Goal: Answer question/provide support

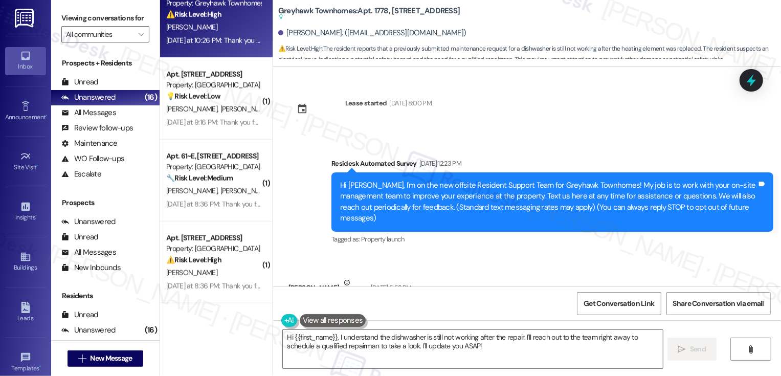
scroll to position [16, 0]
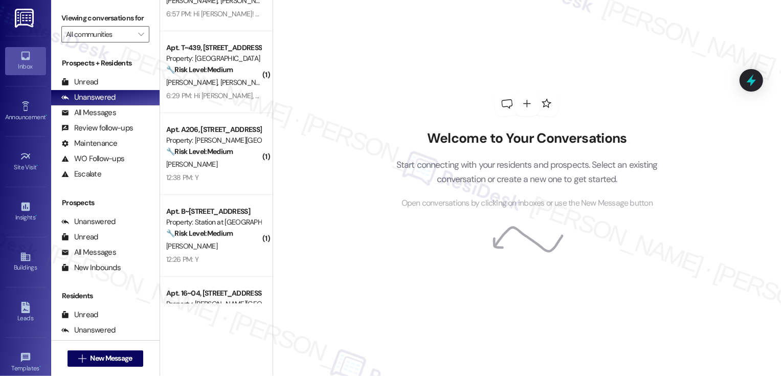
scroll to position [141, 0]
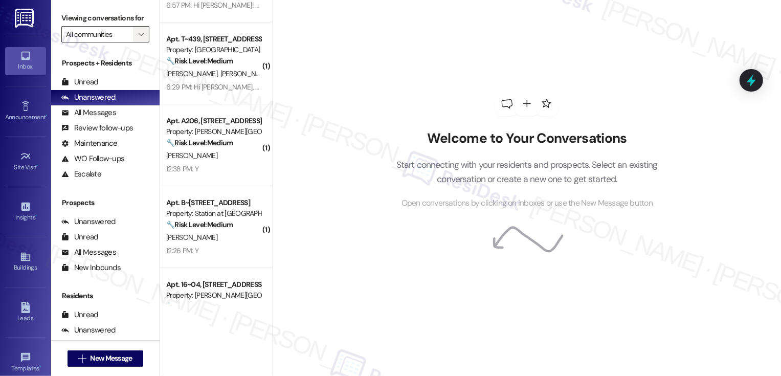
click at [133, 42] on button "" at bounding box center [141, 34] width 16 height 16
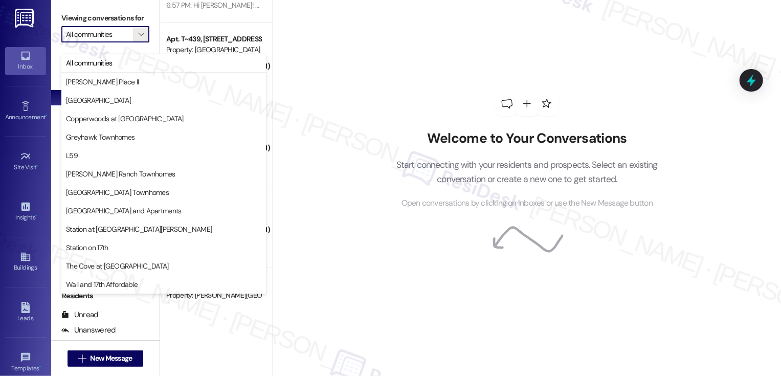
click at [373, 78] on div "Welcome to Your Conversations Start connecting with your residents and prospect…" at bounding box center [526, 150] width 307 height 301
click at [322, 75] on div "Welcome to Your Conversations Start connecting with your residents and prospect…" at bounding box center [527, 188] width 509 height 376
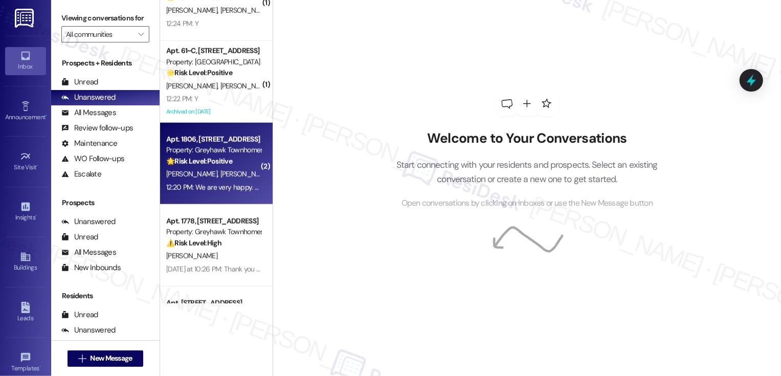
scroll to position [738, 0]
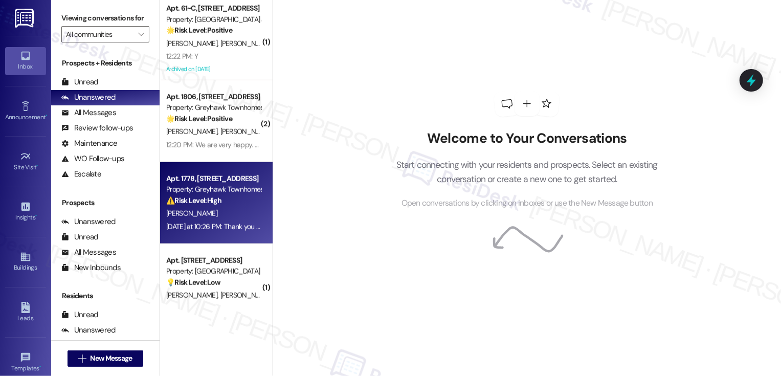
click at [230, 197] on div "⚠️ Risk Level: High The resident reports that a previously submitted maintenanc…" at bounding box center [213, 200] width 95 height 11
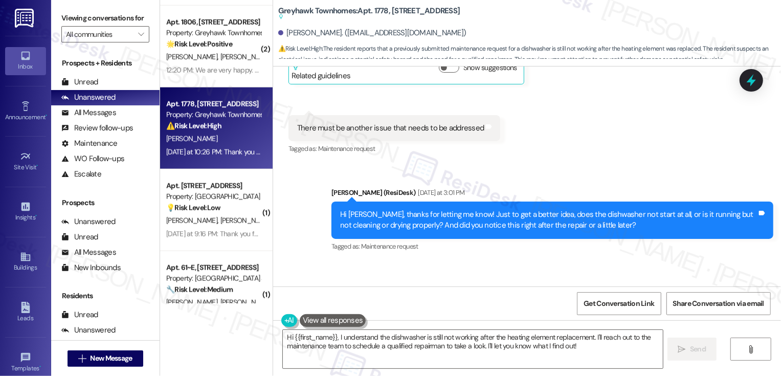
scroll to position [1621, 0]
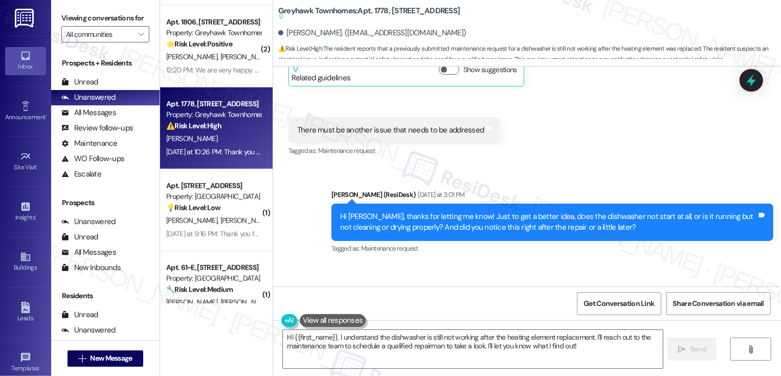
click at [370, 10] on b "Greyhawk Townhomes: Apt. 1778, [STREET_ADDRESS] actions and notes available for…" at bounding box center [369, 14] width 182 height 17
copy b "1778"
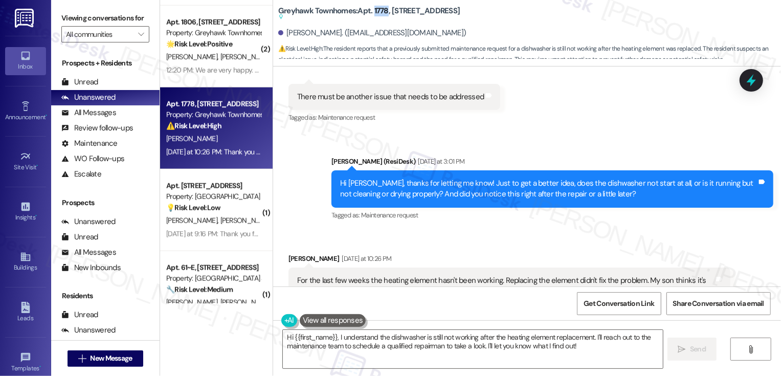
scroll to position [1656, 0]
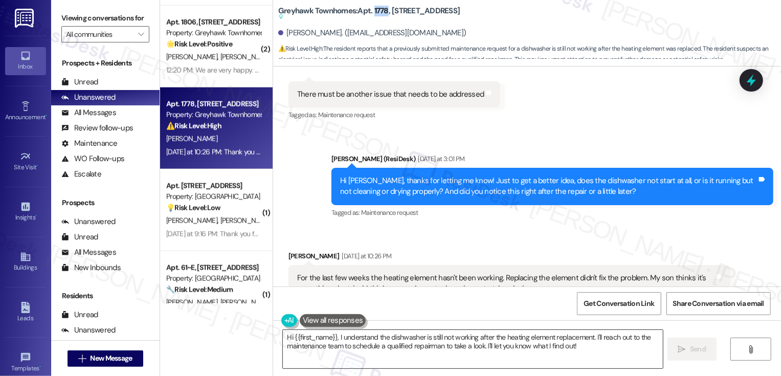
click at [335, 337] on textarea "Hi {{first_name}}, I understand the dishwasher is still not working after the h…" at bounding box center [473, 349] width 380 height 38
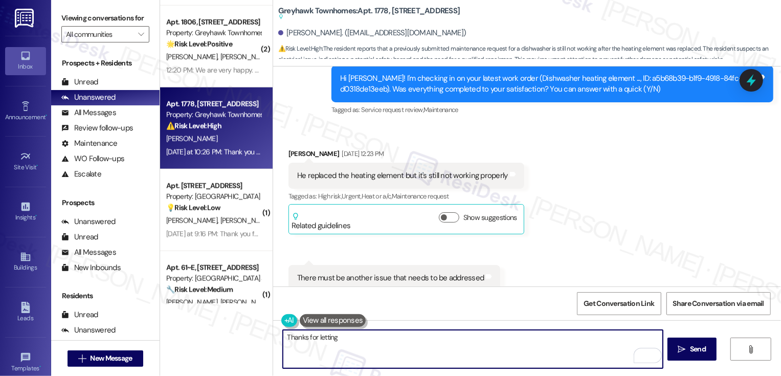
scroll to position [1456, 0]
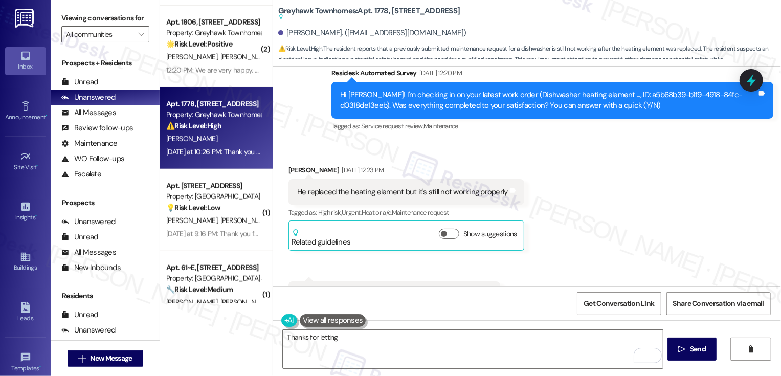
click at [348, 187] on div "He replaced the heating element but it's still not working properly" at bounding box center [402, 192] width 211 height 11
click at [343, 187] on div "He replaced the heating element but it's still not working properly" at bounding box center [402, 192] width 211 height 11
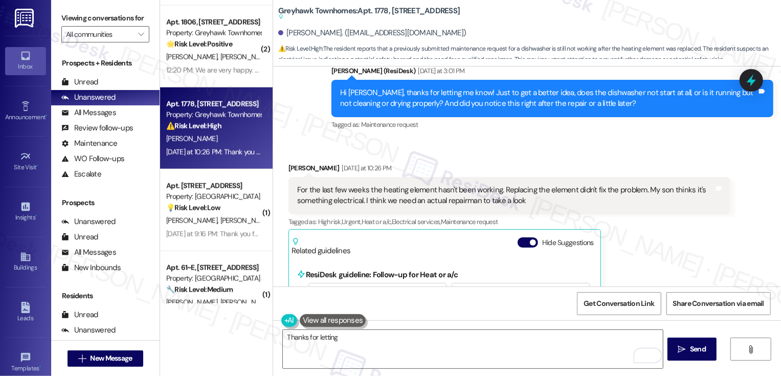
scroll to position [1746, 0]
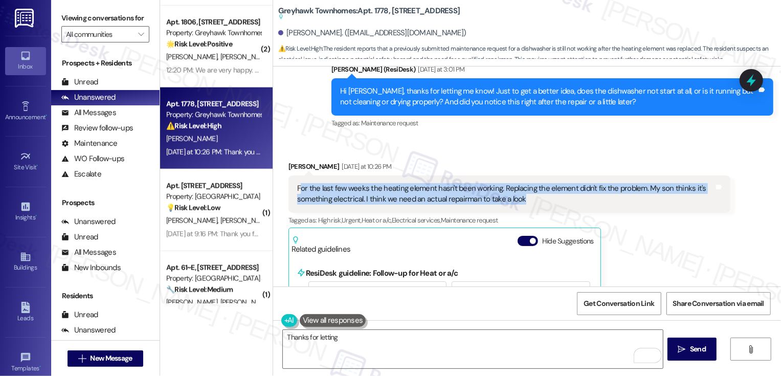
drag, startPoint x: 293, startPoint y: 156, endPoint x: 639, endPoint y: 162, distance: 346.9
click at [639, 183] on div "For the last few weeks the heating element hasn't been working. Replacing the e…" at bounding box center [505, 194] width 417 height 22
copy div "or the last few weeks the heating element hasn't been working. Replacing the el…"
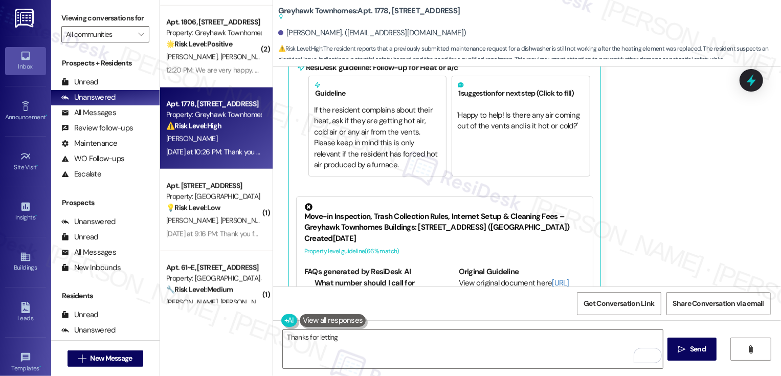
scroll to position [2082, 0]
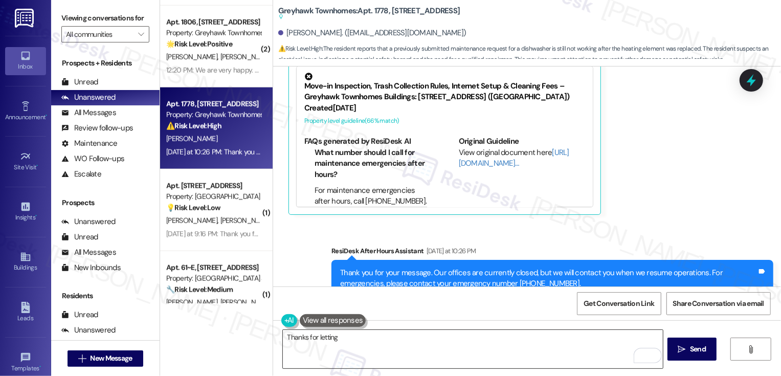
click at [385, 349] on textarea "Thanks for letting" at bounding box center [473, 349] width 380 height 38
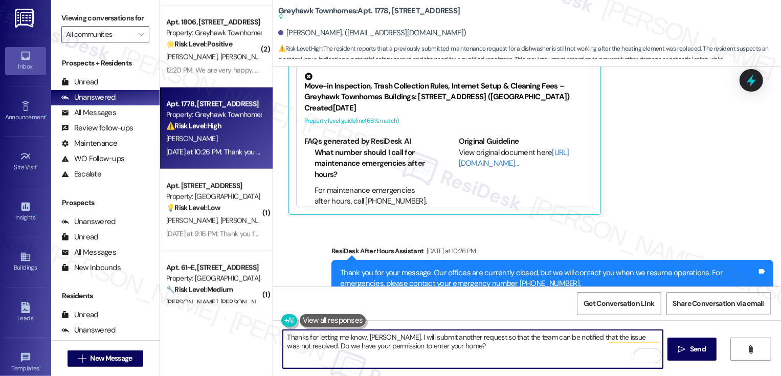
click at [405, 342] on textarea "Thanks for letting me know, [PERSON_NAME]. I will submit another request so tha…" at bounding box center [473, 349] width 380 height 38
click at [441, 344] on textarea "Thanks for letting me know, [PERSON_NAME]. I will submit another request so tha…" at bounding box center [473, 349] width 380 height 38
click at [494, 345] on textarea "Thanks for letting me know, [PERSON_NAME]. I will submit another request so tha…" at bounding box center [473, 349] width 380 height 38
click at [638, 355] on div "Rewrite with Grammarly" at bounding box center [641, 356] width 11 height 12
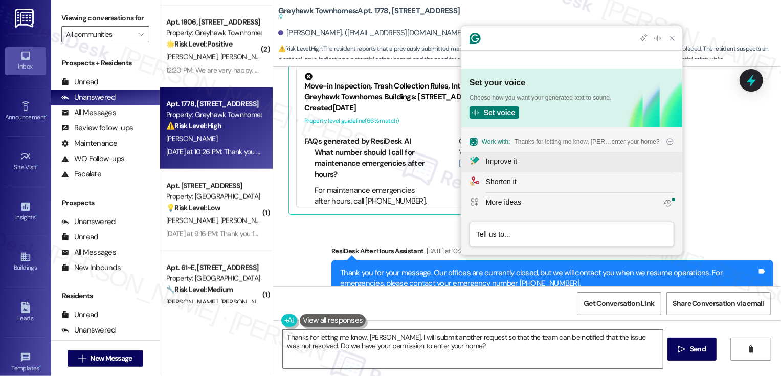
scroll to position [0, 0]
click at [519, 163] on div "Improve it" at bounding box center [580, 161] width 188 height 11
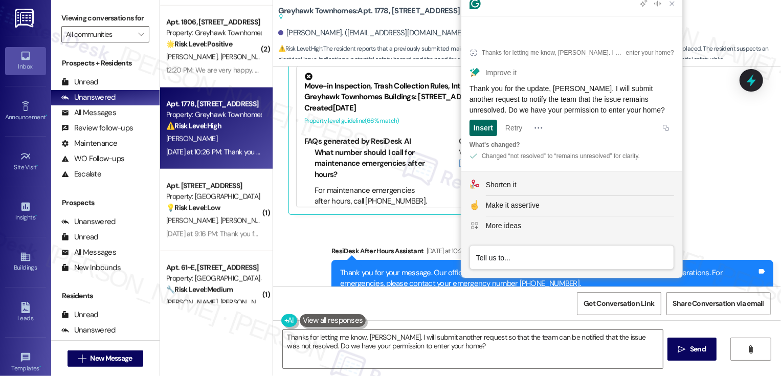
click at [485, 129] on div "Insert" at bounding box center [483, 128] width 19 height 16
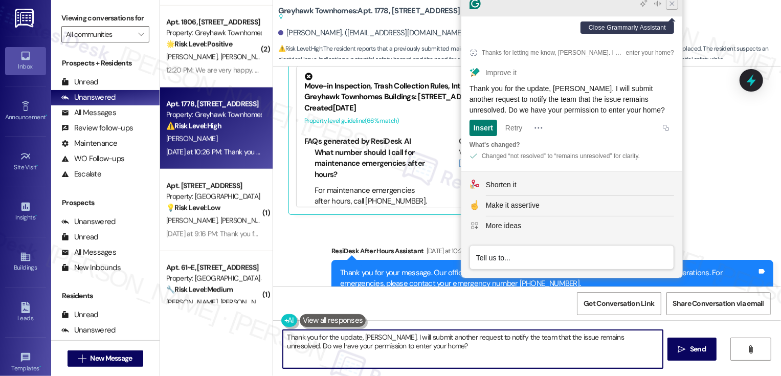
type textarea "Thank you for the update, [PERSON_NAME]. I will submit another request to notif…"
click at [670, 8] on icon "Close Grammarly Assistant" at bounding box center [672, 3] width 8 height 8
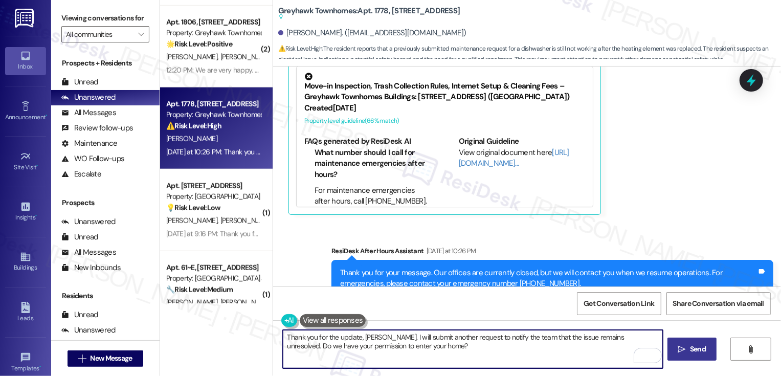
click at [699, 351] on span "Send" at bounding box center [698, 349] width 16 height 11
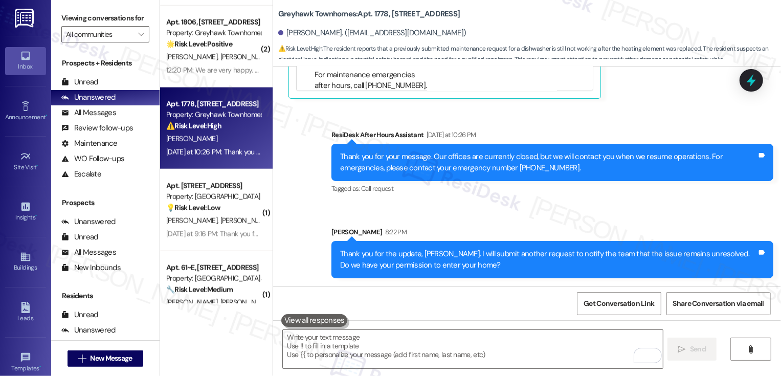
scroll to position [1992, 0]
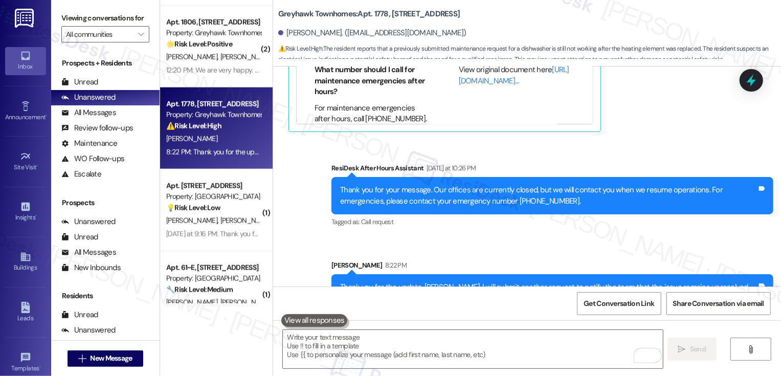
click at [373, 18] on b "Greyhawk Townhomes: Apt. 1778, [STREET_ADDRESS]" at bounding box center [369, 14] width 182 height 11
copy b "1778"
click at [639, 210] on div "Sent via SMS ResiDesk After Hours Assistant [DATE] at 10:26 PM Thank you for yo…" at bounding box center [527, 230] width 508 height 180
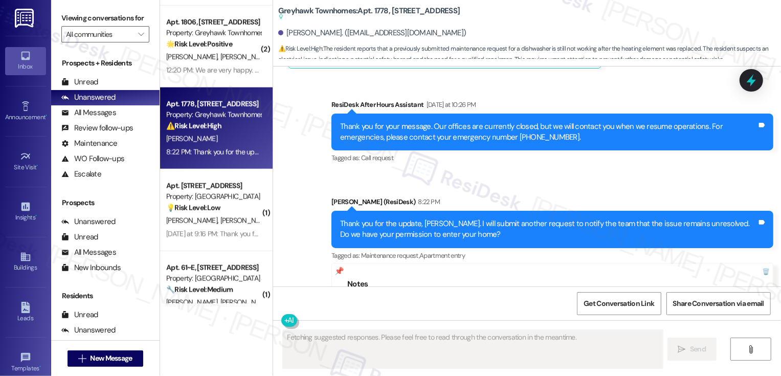
scroll to position [2266, 0]
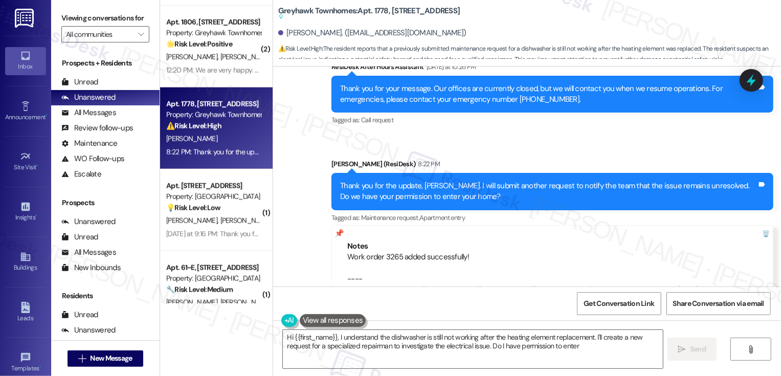
type textarea "Hi {{first_name}}, I understand the dishwasher is still not working after the h…"
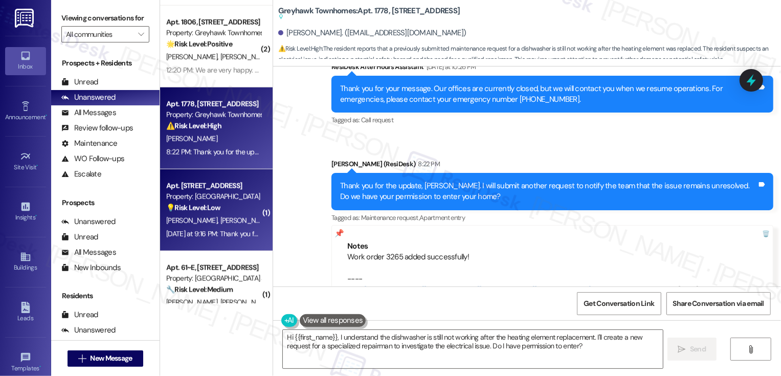
click at [226, 212] on div "💡 Risk Level: Low The resident was having trouble accessing the community cente…" at bounding box center [213, 208] width 95 height 11
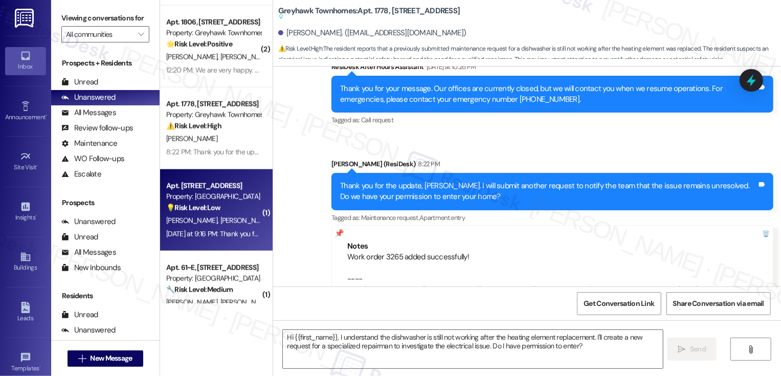
click at [226, 212] on div "💡 Risk Level: Low The resident was having trouble accessing the community cente…" at bounding box center [213, 208] width 95 height 11
type textarea "Fetching suggested responses. Please feel free to read through the conversation…"
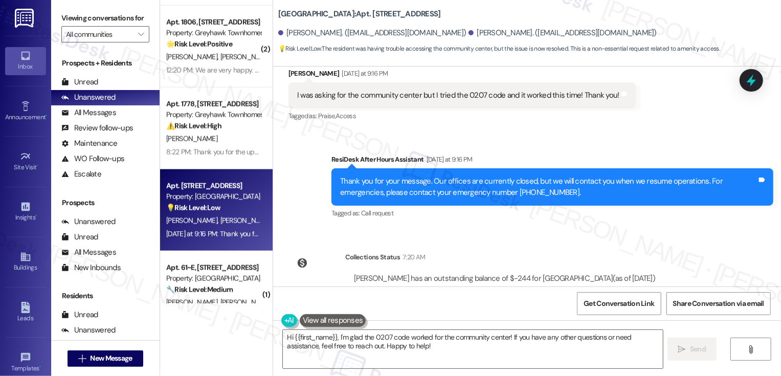
scroll to position [2352, 0]
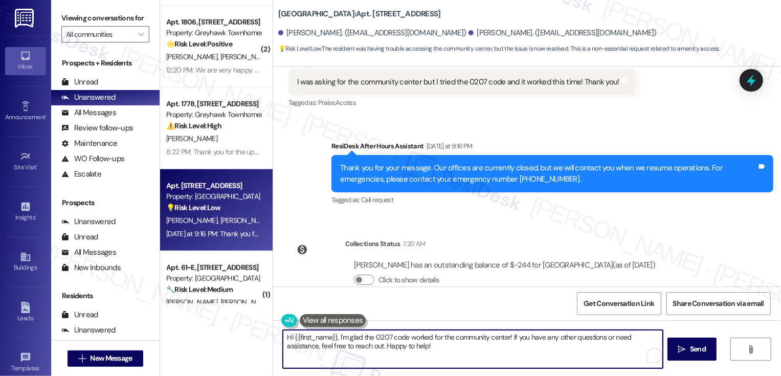
drag, startPoint x: 334, startPoint y: 335, endPoint x: 237, endPoint y: 334, distance: 96.7
click at [237, 335] on div "( 2 ) Apt. 1770, [STREET_ADDRESS] Property: Greyhawk Townhomes 🌟 Risk Level: Po…" at bounding box center [470, 188] width 621 height 376
click at [447, 342] on textarea "Hi {{first_name}}, I'm glad the 0207 code worked for the community center! If y…" at bounding box center [473, 349] width 380 height 38
drag, startPoint x: 502, startPoint y: 338, endPoint x: 280, endPoint y: 336, distance: 222.0
click at [283, 337] on textarea "Hi {{first_name}}, I'm glad the 0207 code worked for the community center! If y…" at bounding box center [473, 349] width 380 height 38
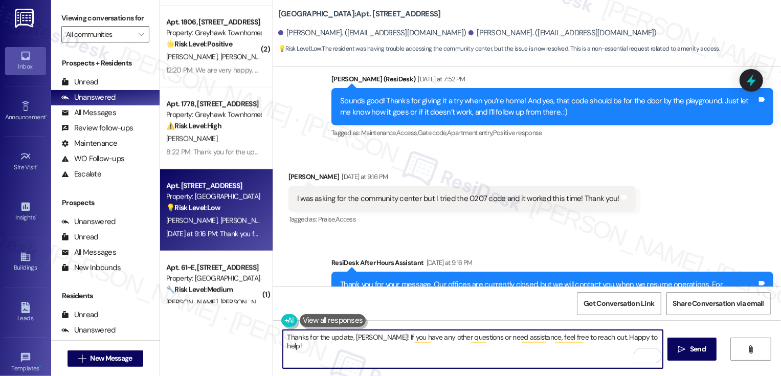
scroll to position [2233, 0]
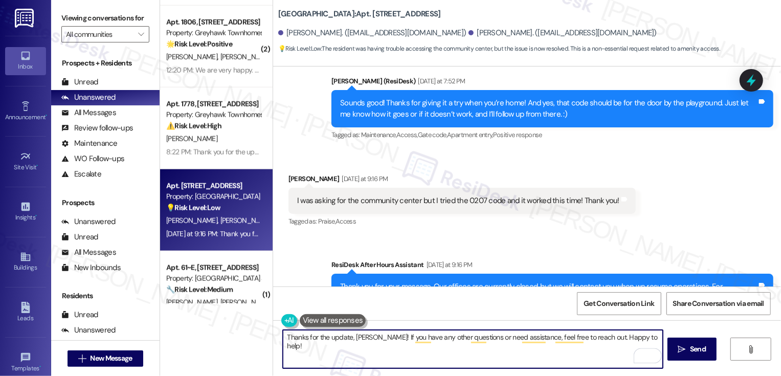
click at [492, 340] on textarea "Thanks for the update, [PERSON_NAME]! If you have any other questions or need a…" at bounding box center [473, 349] width 380 height 38
type textarea "Thanks for the update, [PERSON_NAME]! If you have any other questions or need a…"
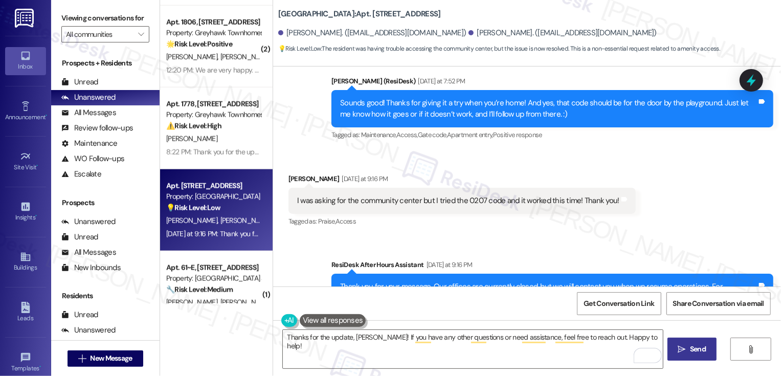
click at [690, 348] on span "Send" at bounding box center [698, 349] width 16 height 11
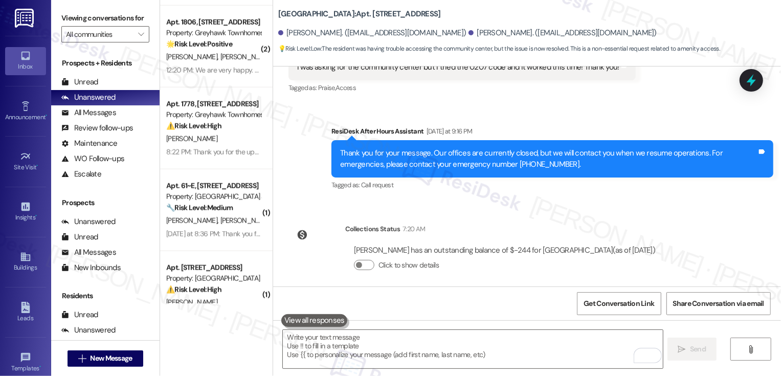
scroll to position [2423, 0]
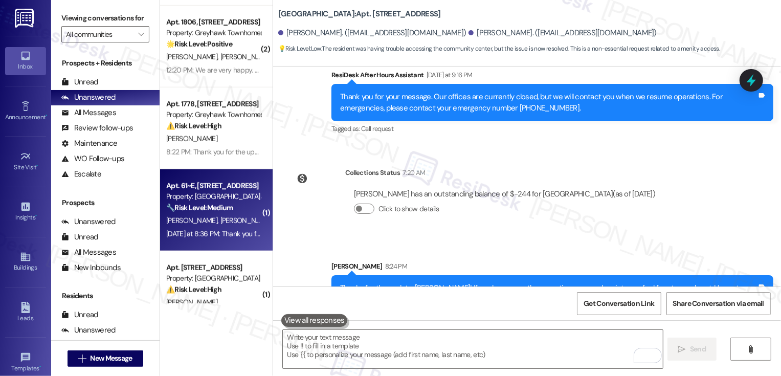
click at [230, 209] on div "🔧 Risk Level: Medium The resident is reporting a persistent odor in the washing…" at bounding box center [213, 208] width 95 height 11
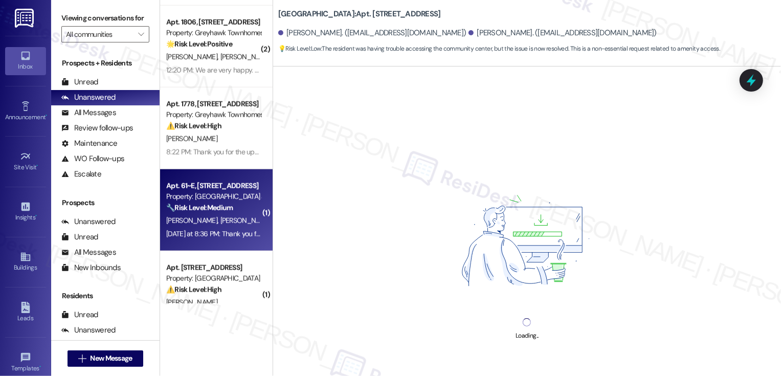
click at [230, 209] on div "🔧 Risk Level: Medium The resident is reporting a persistent odor in the washing…" at bounding box center [213, 208] width 95 height 11
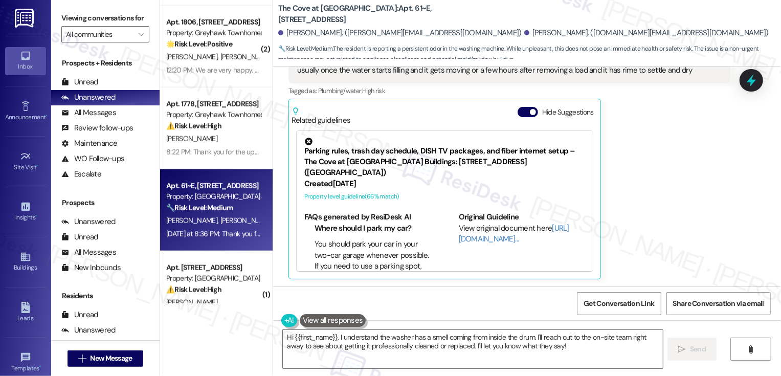
scroll to position [824, 0]
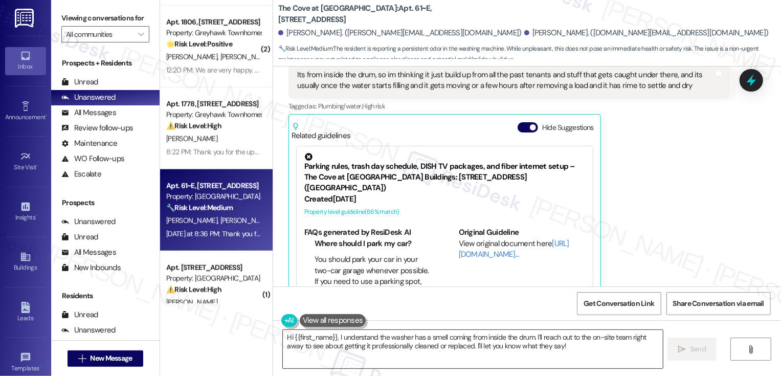
click at [481, 339] on textarea "Hi {{first_name}}, I understand the washer has a smell coming from inside the d…" at bounding box center [473, 349] width 380 height 38
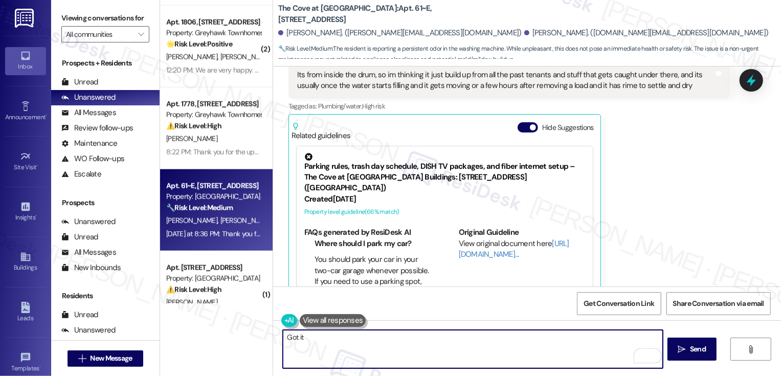
type textarea "Got it"
click at [386, 15] on b "The Cove at [GEOGRAPHIC_DATA]: Apt. 61~E, [STREET_ADDRESS]" at bounding box center [380, 14] width 205 height 22
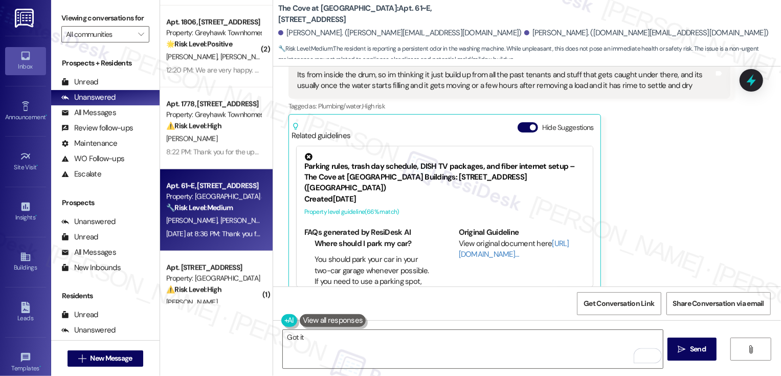
click at [386, 15] on b "The Cove at [GEOGRAPHIC_DATA]: Apt. 61~E, [STREET_ADDRESS]" at bounding box center [380, 14] width 205 height 22
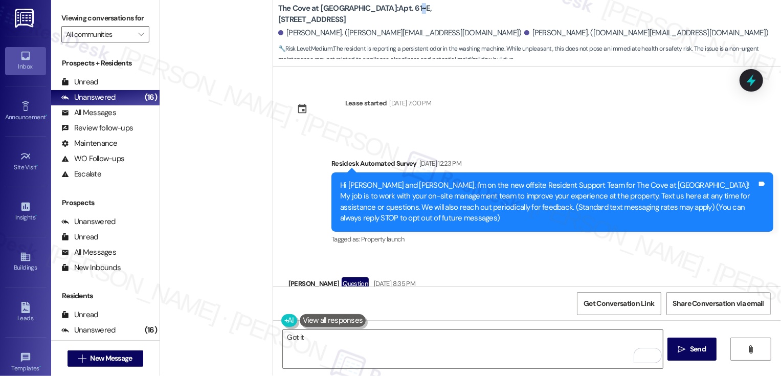
scroll to position [824, 0]
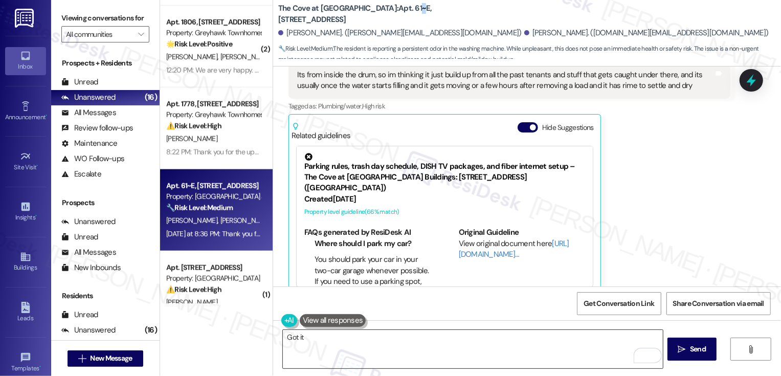
click at [369, 338] on textarea "Got it" at bounding box center [473, 349] width 380 height 38
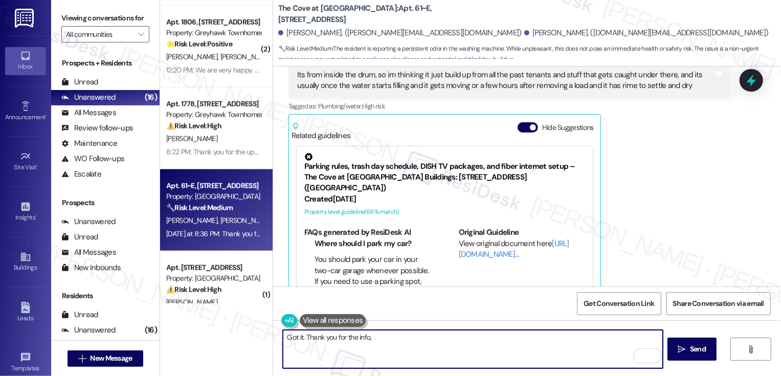
click at [454, 38] on div "[PERSON_NAME]. ([PERSON_NAME][EMAIL_ADDRESS][DOMAIN_NAME]) [PERSON_NAME]. ([DOM…" at bounding box center [529, 33] width 503 height 20
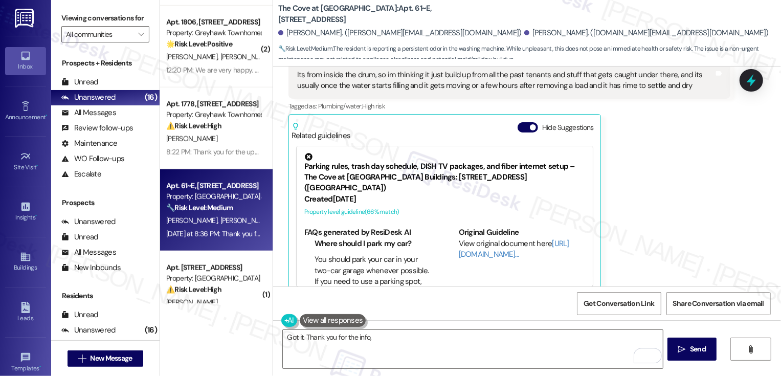
click at [524, 35] on div "[PERSON_NAME]. ([DOMAIN_NAME][EMAIL_ADDRESS][DOMAIN_NAME])" at bounding box center [646, 33] width 245 height 11
copy div "Matthew"
click at [395, 342] on textarea "Got it. Thank you for the info," at bounding box center [473, 349] width 380 height 38
paste textarea "Matthew"
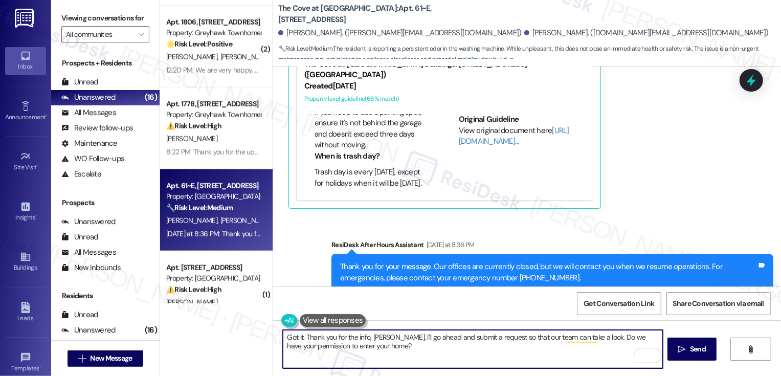
scroll to position [912, 0]
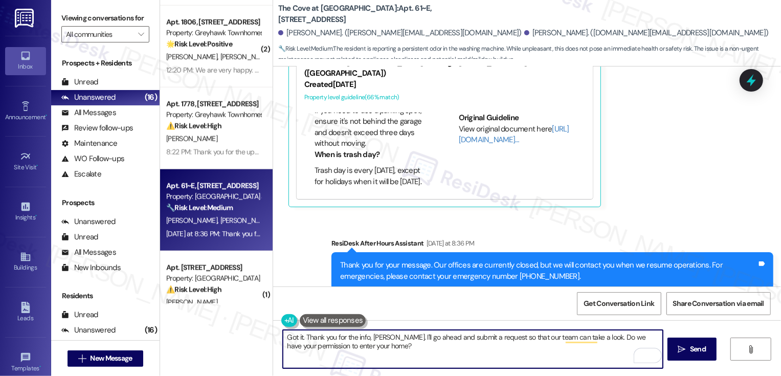
click at [534, 341] on textarea "Got it. Thank you for the info, Matthew. I'll go ahead and submit a request so …" at bounding box center [473, 349] width 380 height 38
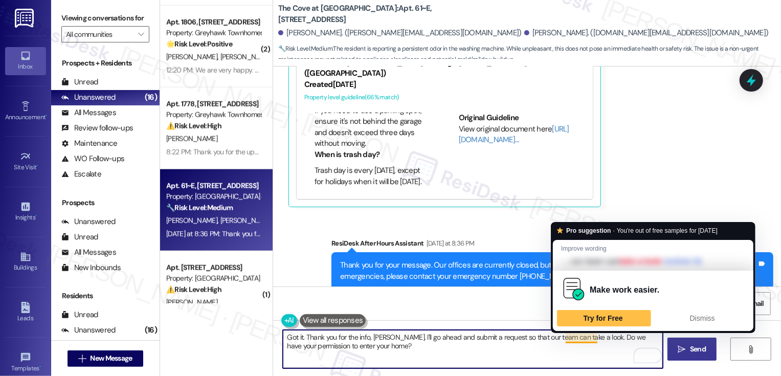
type textarea "Got it. Thank you for the info, Matthew. I'll go ahead and submit a request so …"
click at [679, 355] on button " Send" at bounding box center [693, 349] width 50 height 23
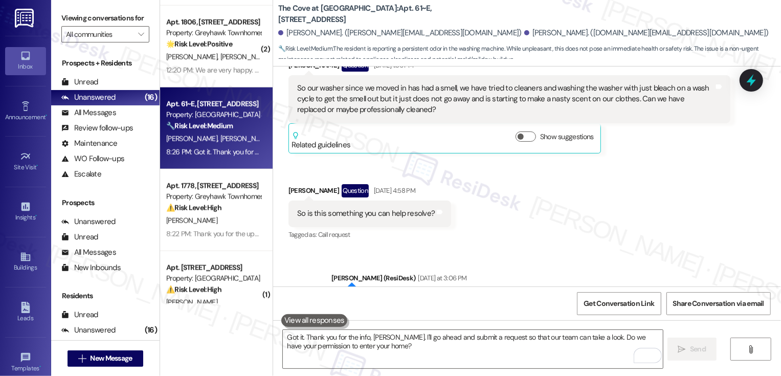
scroll to position [474, 0]
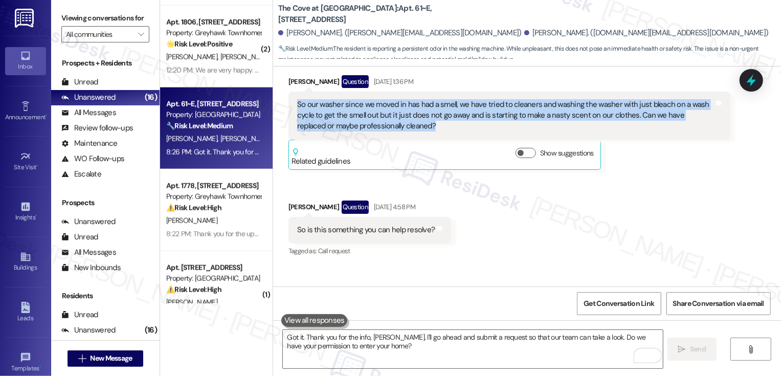
drag, startPoint x: 290, startPoint y: 103, endPoint x: 440, endPoint y: 133, distance: 153.4
click at [440, 133] on div "So our washer since we moved in has had a smell, we have tried to cleaners and …" at bounding box center [510, 116] width 442 height 48
copy div "So our washer since we moved in has had a smell, we have tried to cleaners and …"
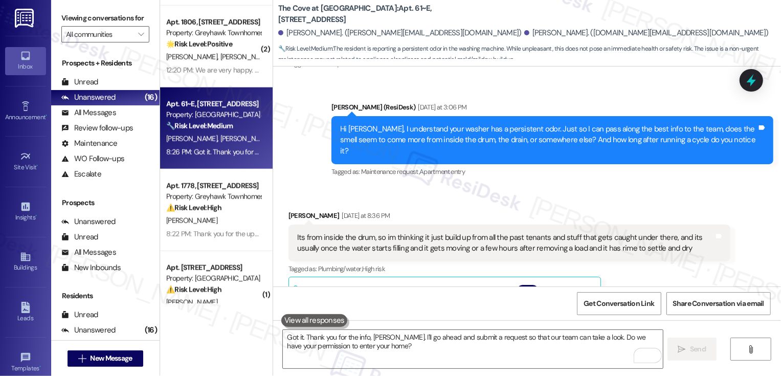
scroll to position [728, 0]
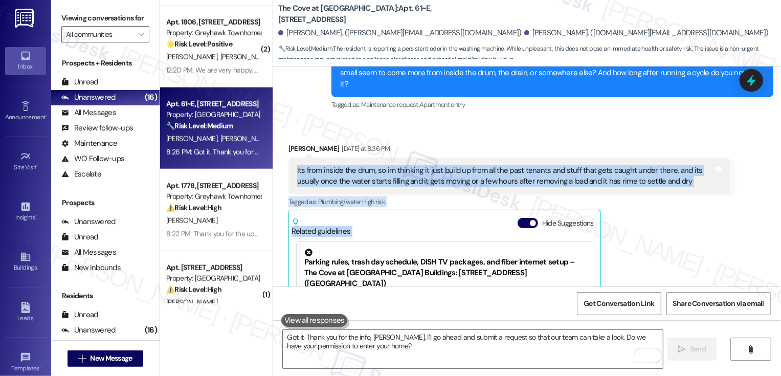
drag, startPoint x: 290, startPoint y: 157, endPoint x: 689, endPoint y: 207, distance: 402.7
click at [689, 207] on div "Matthew Phillips Yesterday at 8:36 PM Its from inside the drum, so im thinking …" at bounding box center [510, 267] width 442 height 248
click at [660, 194] on div "Tagged as: Plumbing/water , Click to highlight conversations about Plumbing/wat…" at bounding box center [510, 201] width 442 height 15
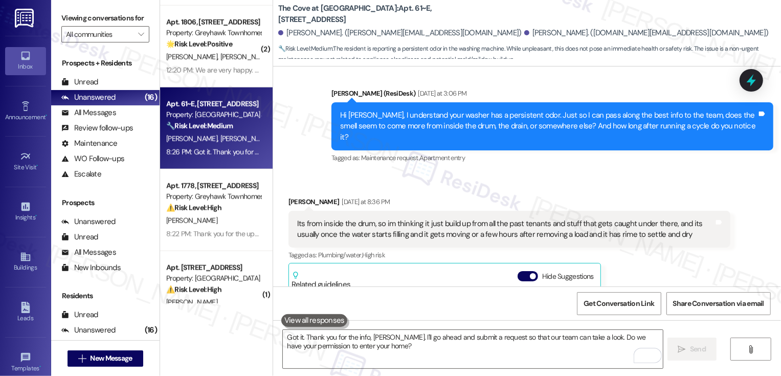
scroll to position [656, 0]
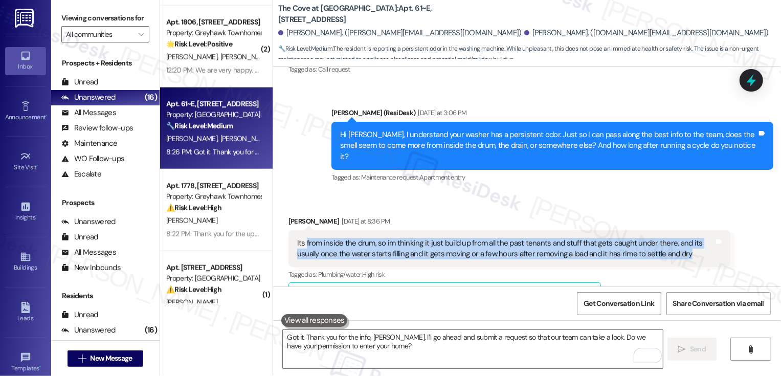
drag, startPoint x: 300, startPoint y: 231, endPoint x: 659, endPoint y: 254, distance: 359.9
click at [659, 254] on div "Its from inside the drum, so im thinking it just build up from all the past ten…" at bounding box center [510, 248] width 442 height 37
copy div "from inside the drum, so im thinking it just build up from all the past tenants…"
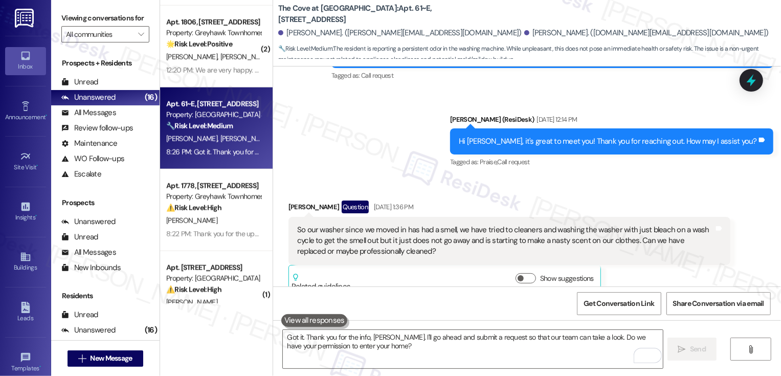
scroll to position [403, 0]
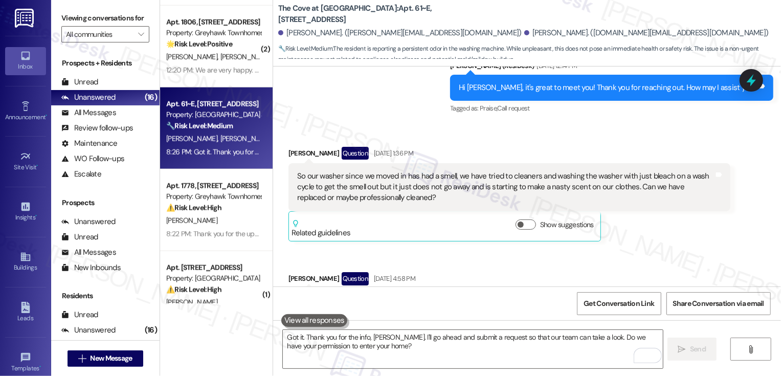
click at [541, 121] on div "Sent via SMS Sarah (ResiDesk) Aug 18, 2025 at 12:14 PM Hi Matthew, it's great t…" at bounding box center [612, 88] width 339 height 71
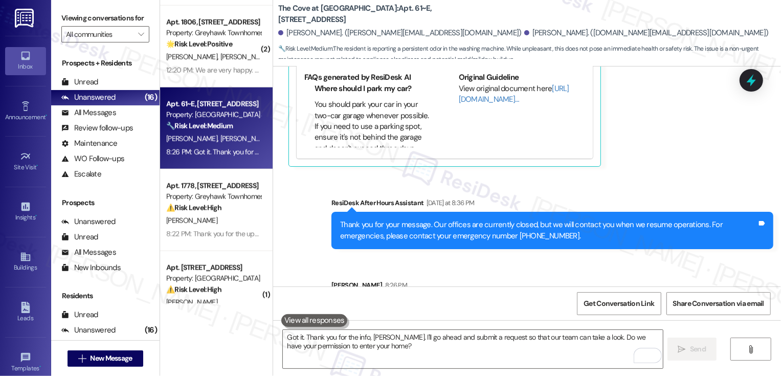
scroll to position [993, 0]
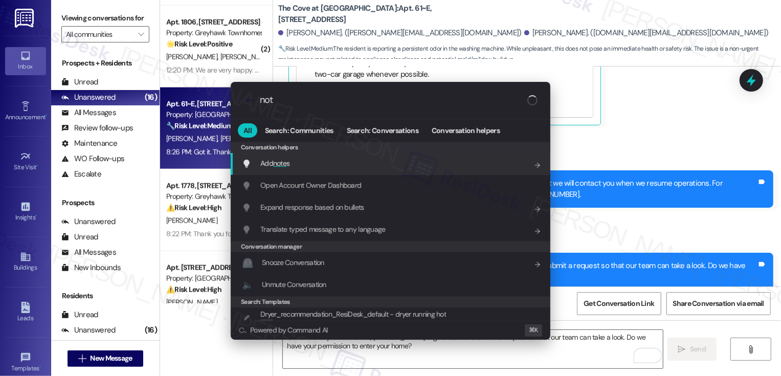
type input "note"
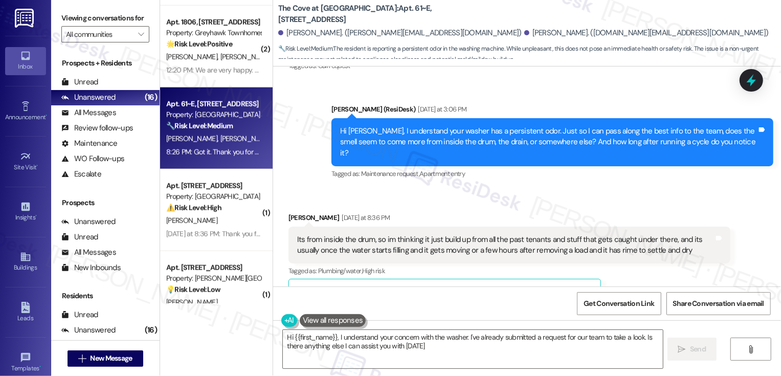
type textarea "Hi {{first_name}}, I understand your concern with the washer. I've already subm…"
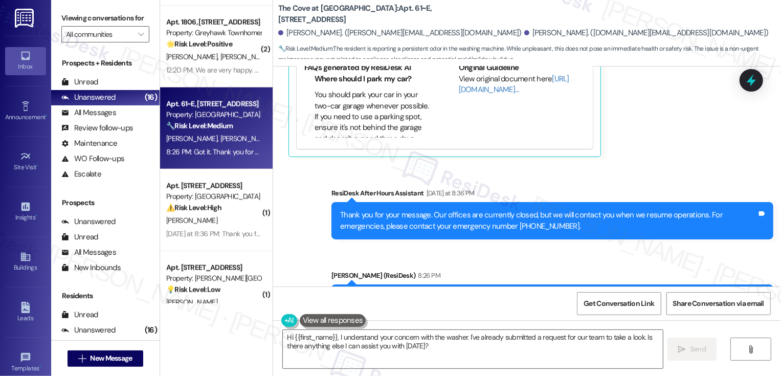
scroll to position [1095, 0]
